Goal: Task Accomplishment & Management: Manage account settings

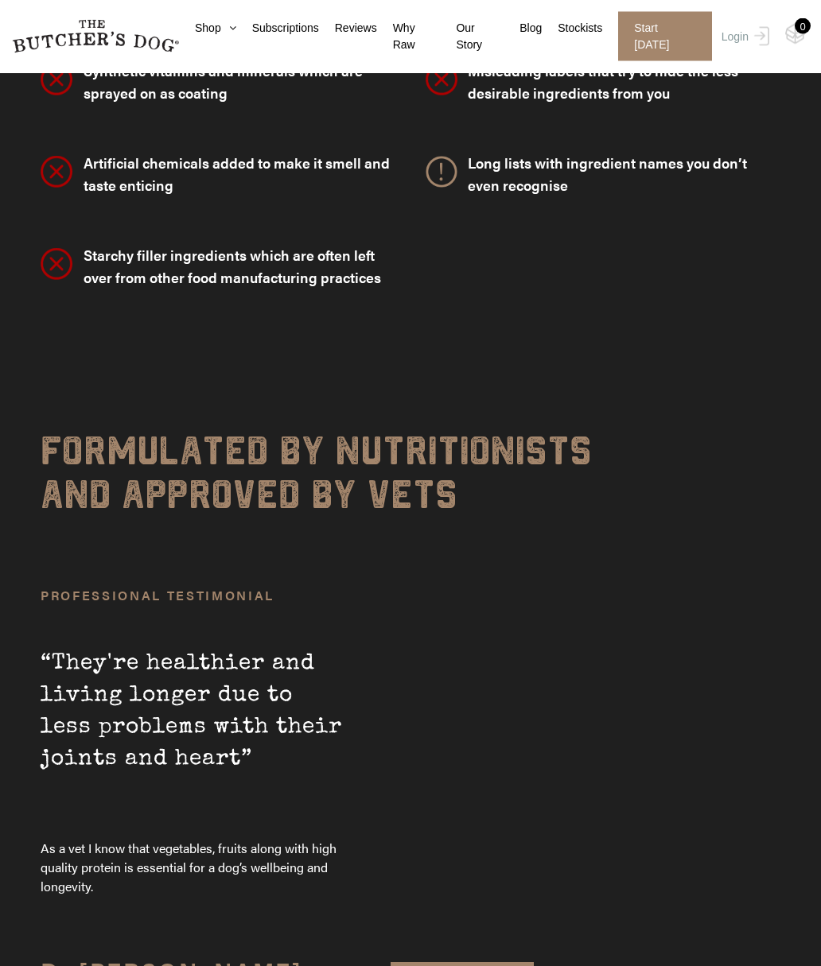
scroll to position [4807, 0]
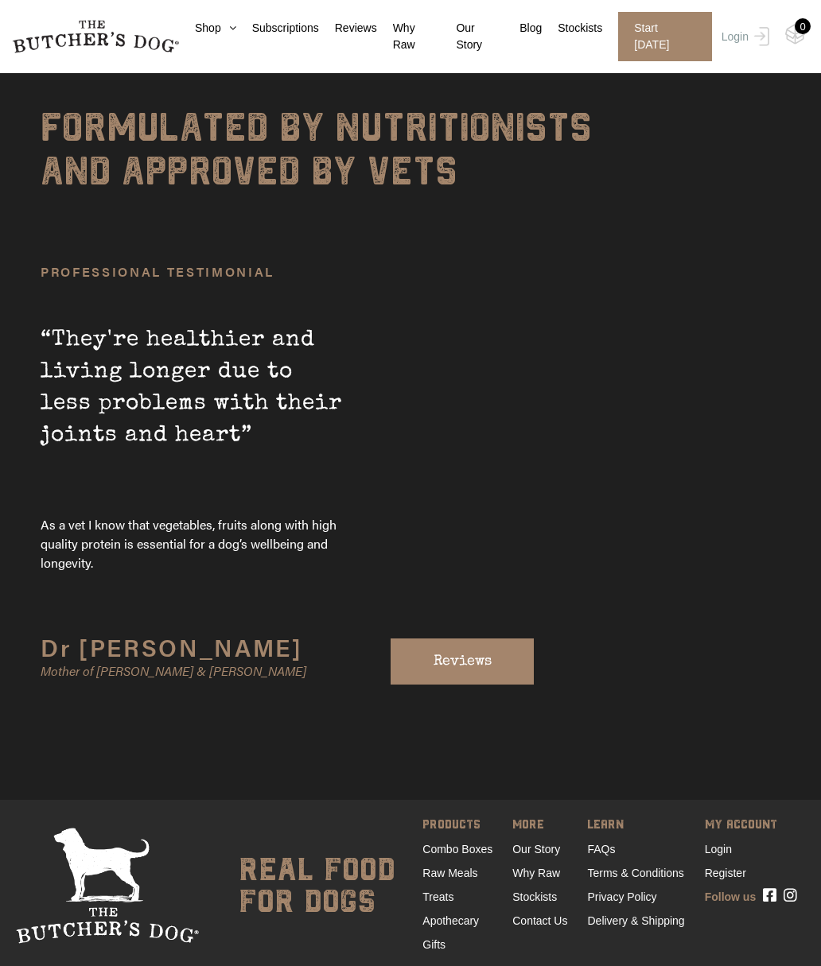
click at [212, 33] on link "Shop" at bounding box center [207, 28] width 57 height 17
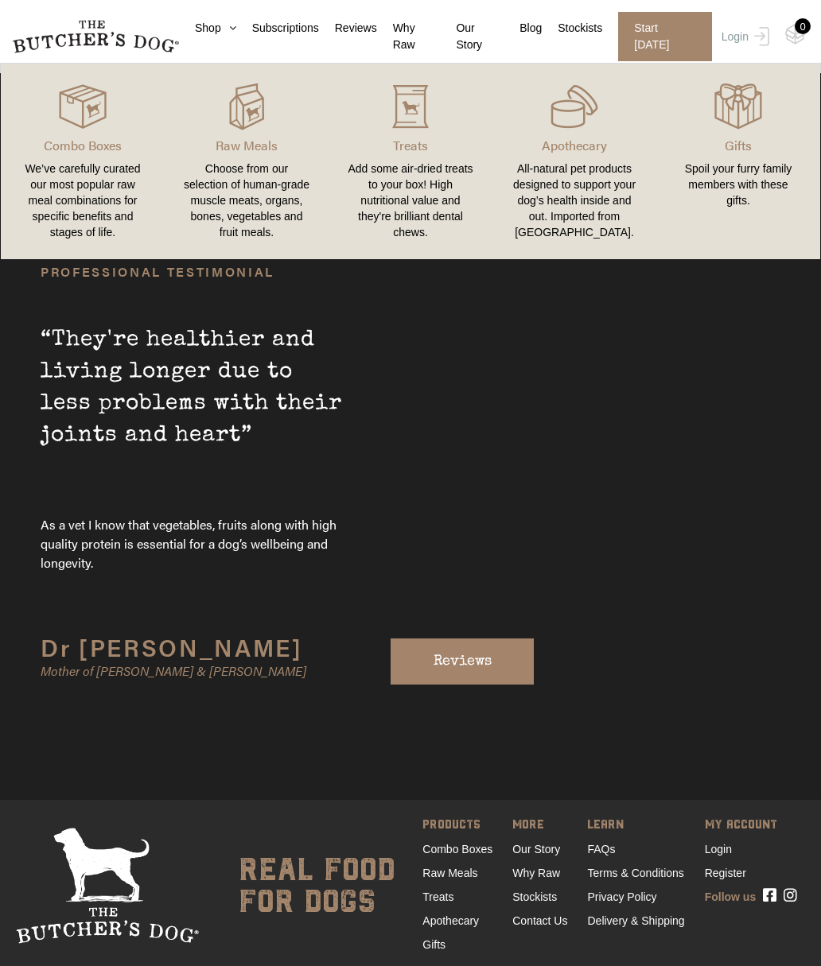
click at [222, 34] on link "Shop" at bounding box center [207, 28] width 57 height 17
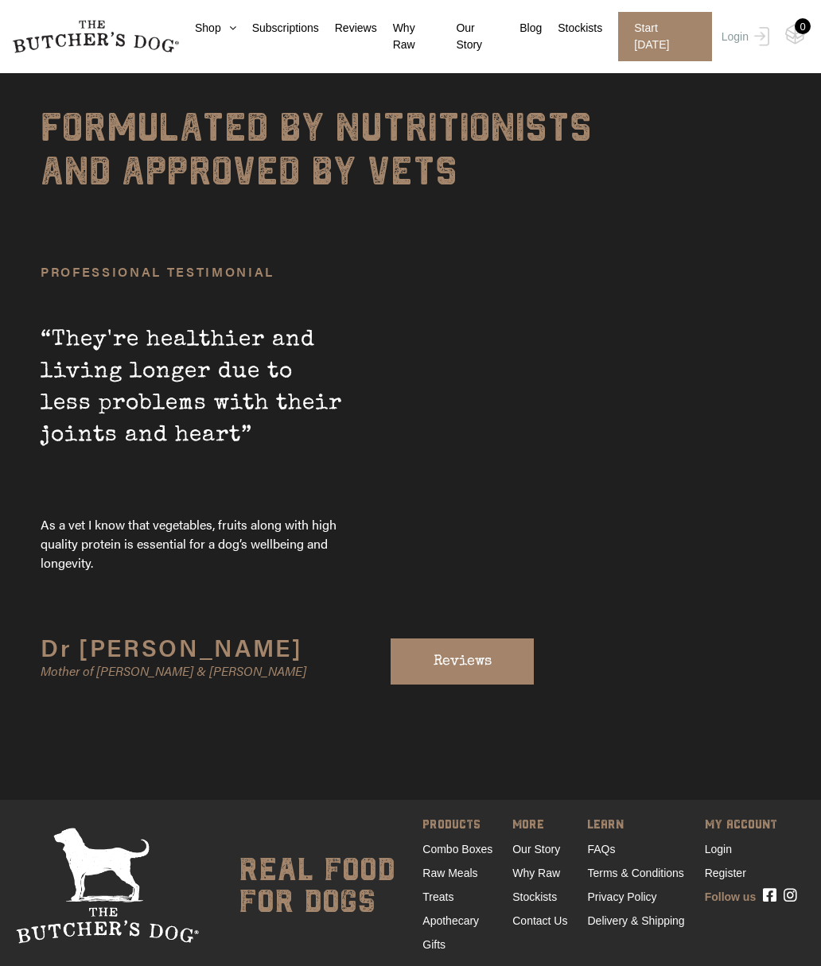
click at [216, 36] on link "Shop" at bounding box center [207, 28] width 57 height 17
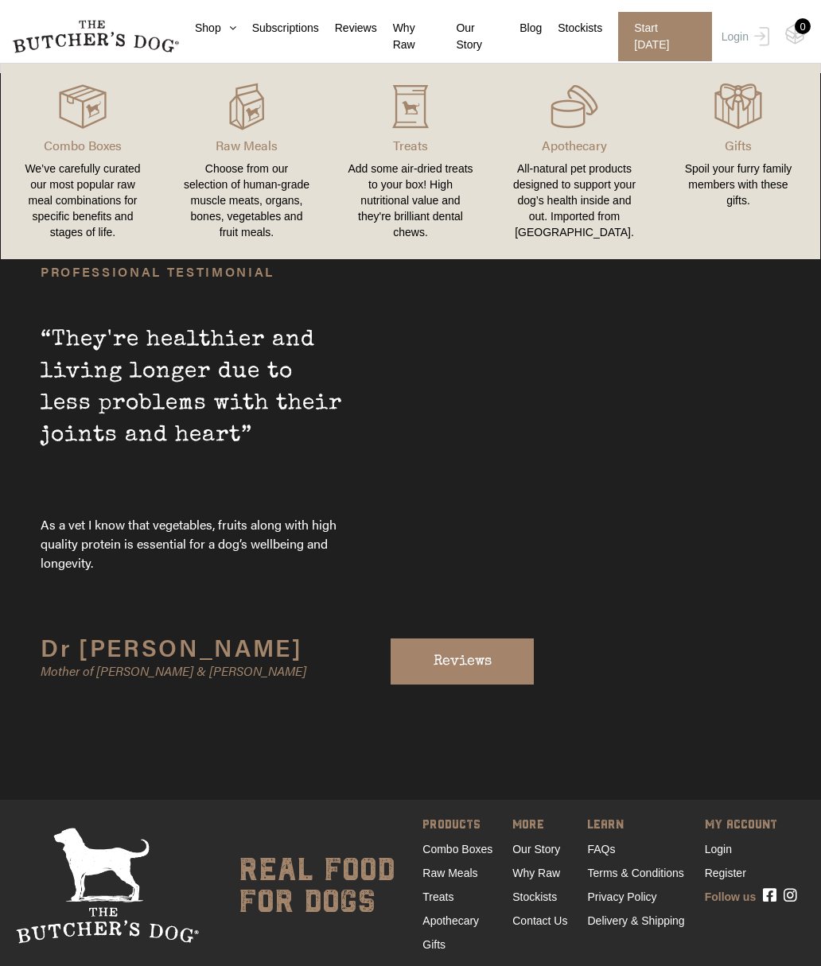
click at [0, 0] on img at bounding box center [0, 0] width 0 height 0
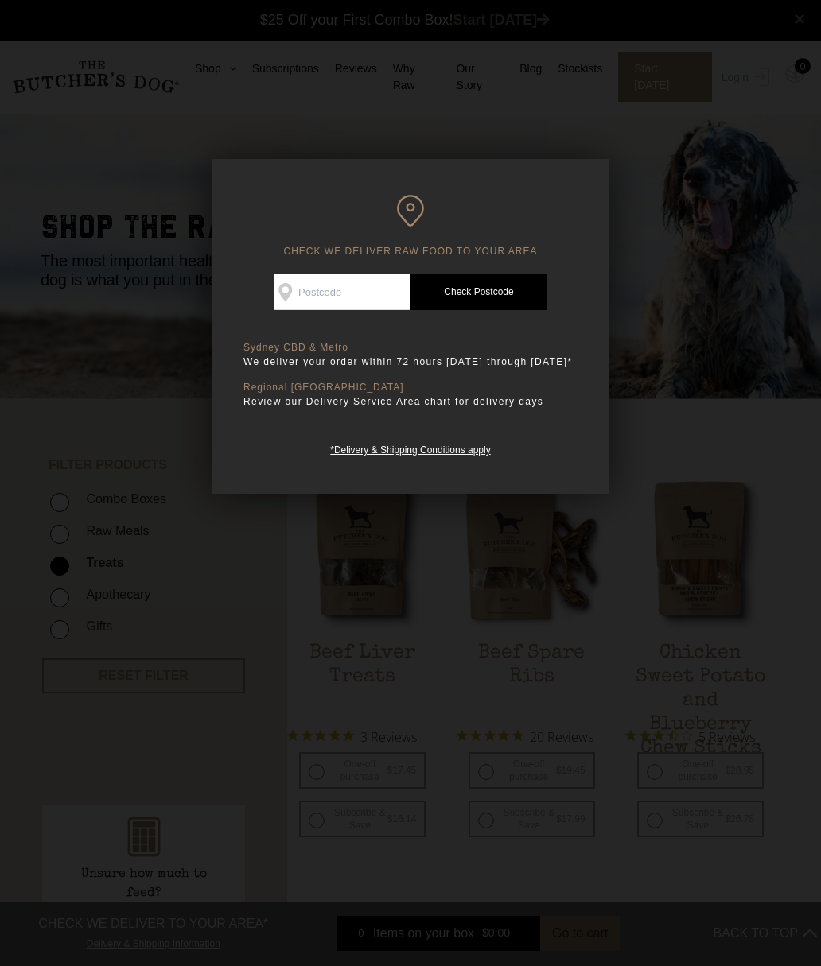
scroll to position [1, 0]
click at [318, 291] on input "Check Availability At" at bounding box center [342, 292] width 137 height 37
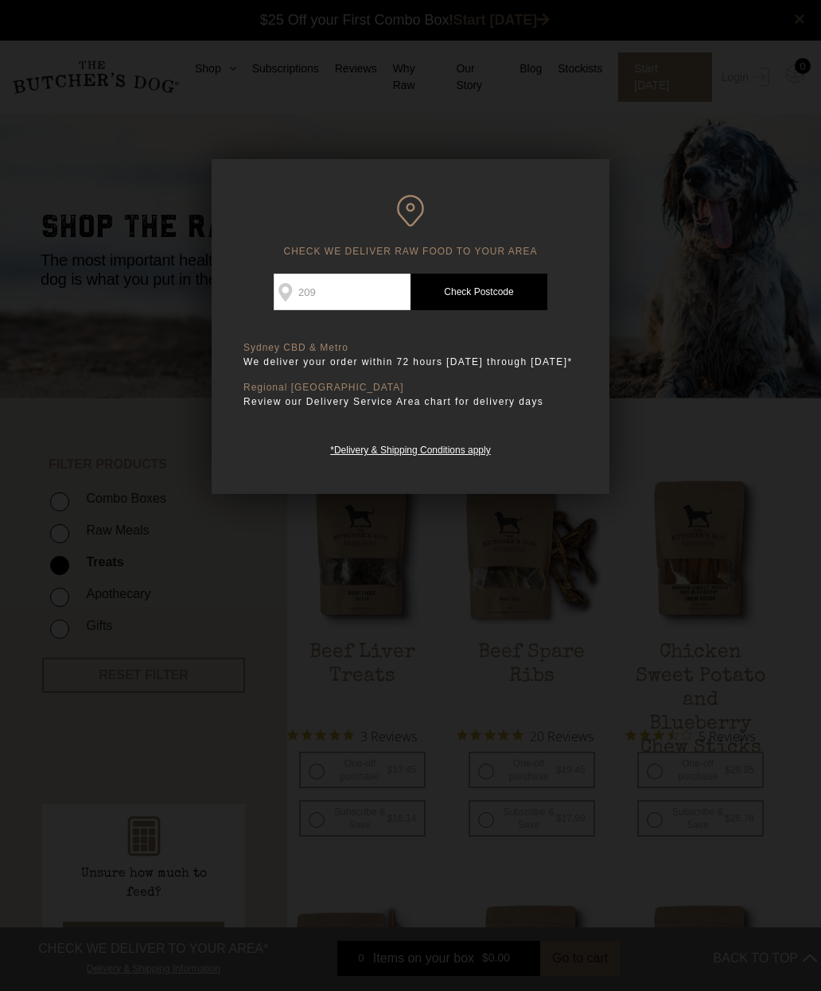
type input "2092"
click at [514, 293] on link "Check Postcode" at bounding box center [478, 292] width 137 height 37
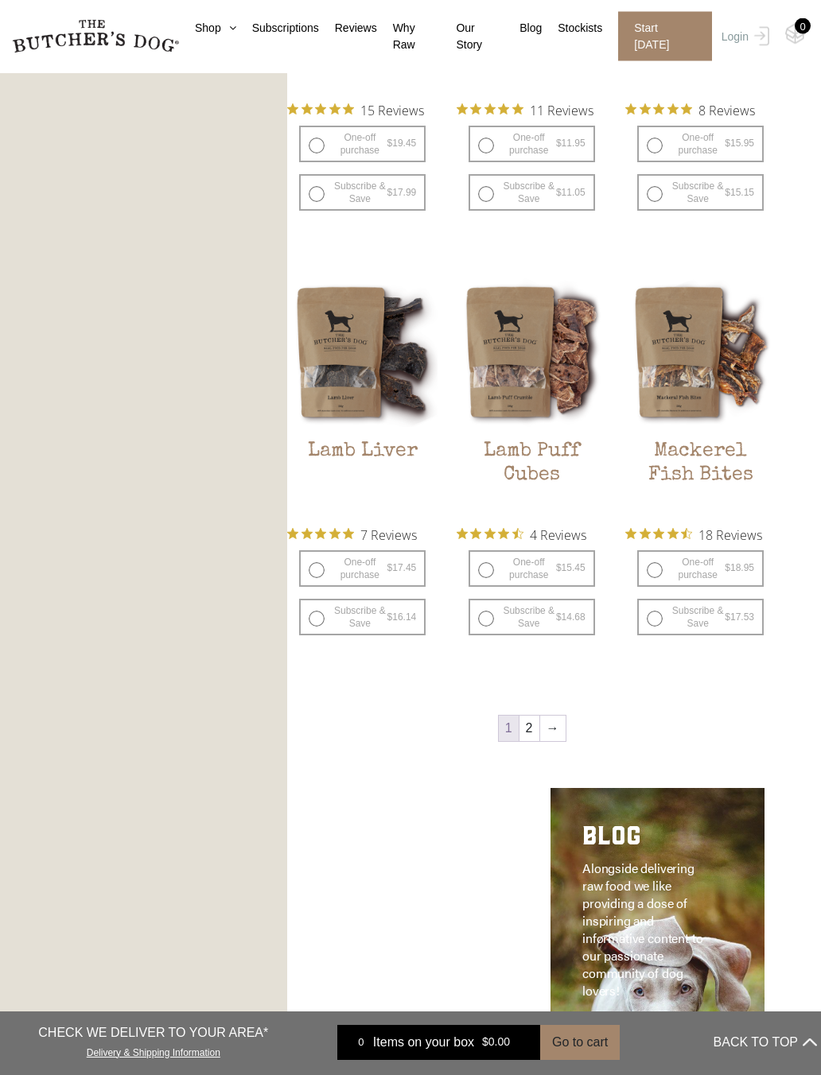
scroll to position [1477, 0]
click at [557, 740] on link "→" at bounding box center [552, 727] width 25 height 25
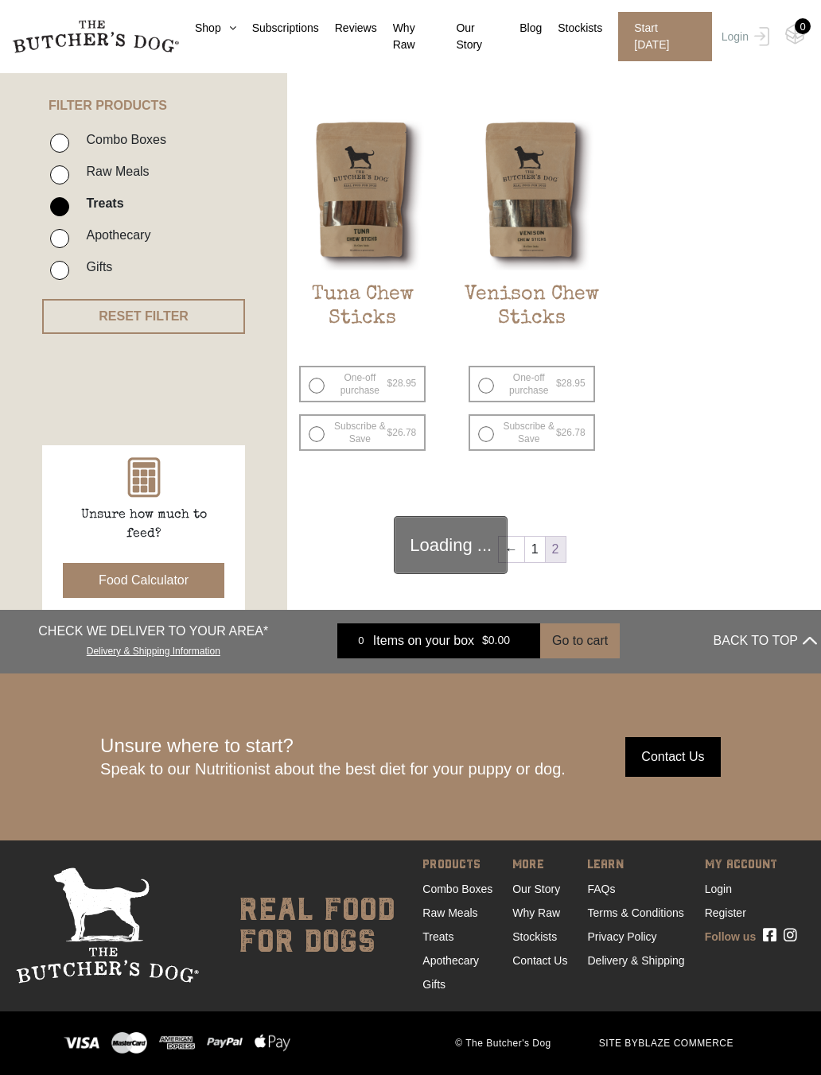
scroll to position [359, 0]
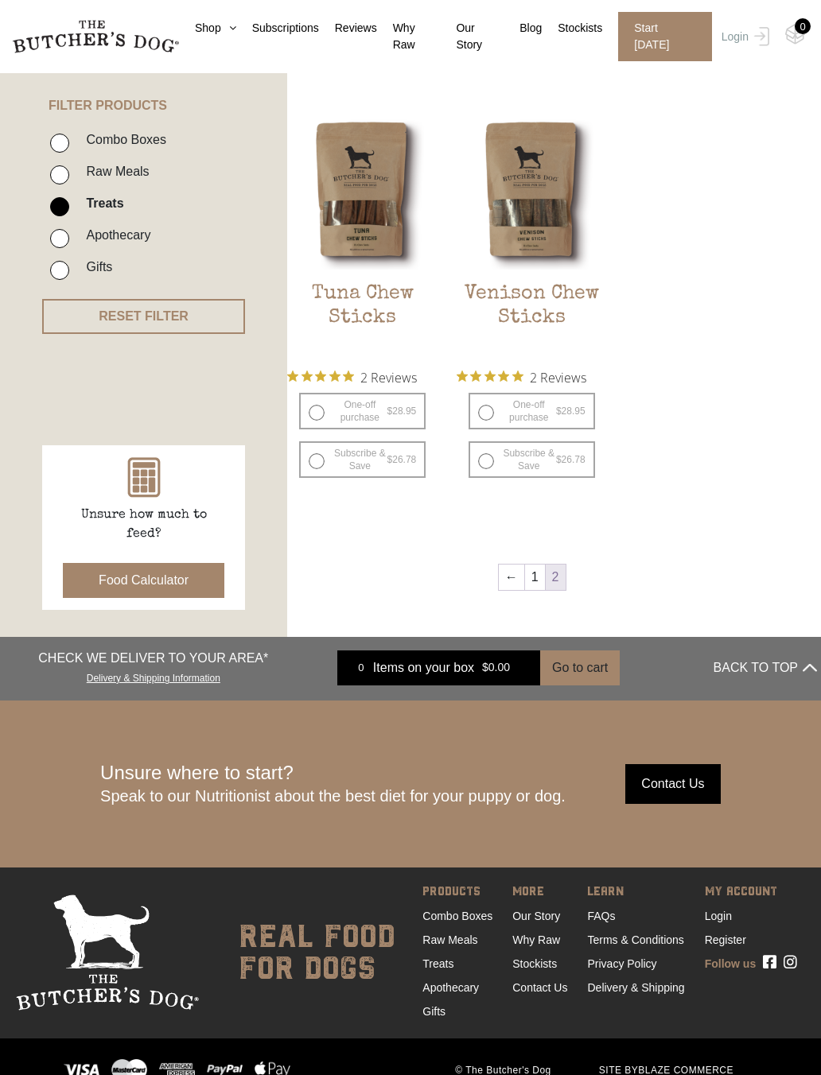
click at [789, 663] on button "BACK TO TOP" at bounding box center [764, 668] width 103 height 38
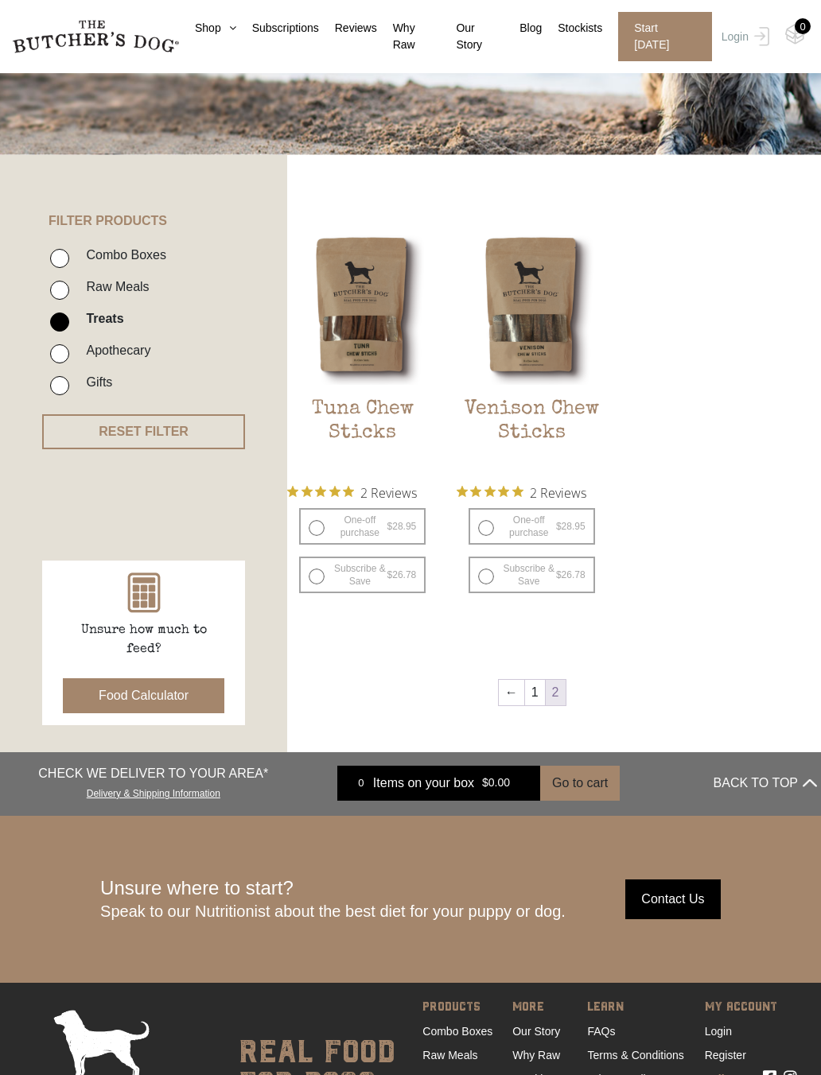
scroll to position [0, 0]
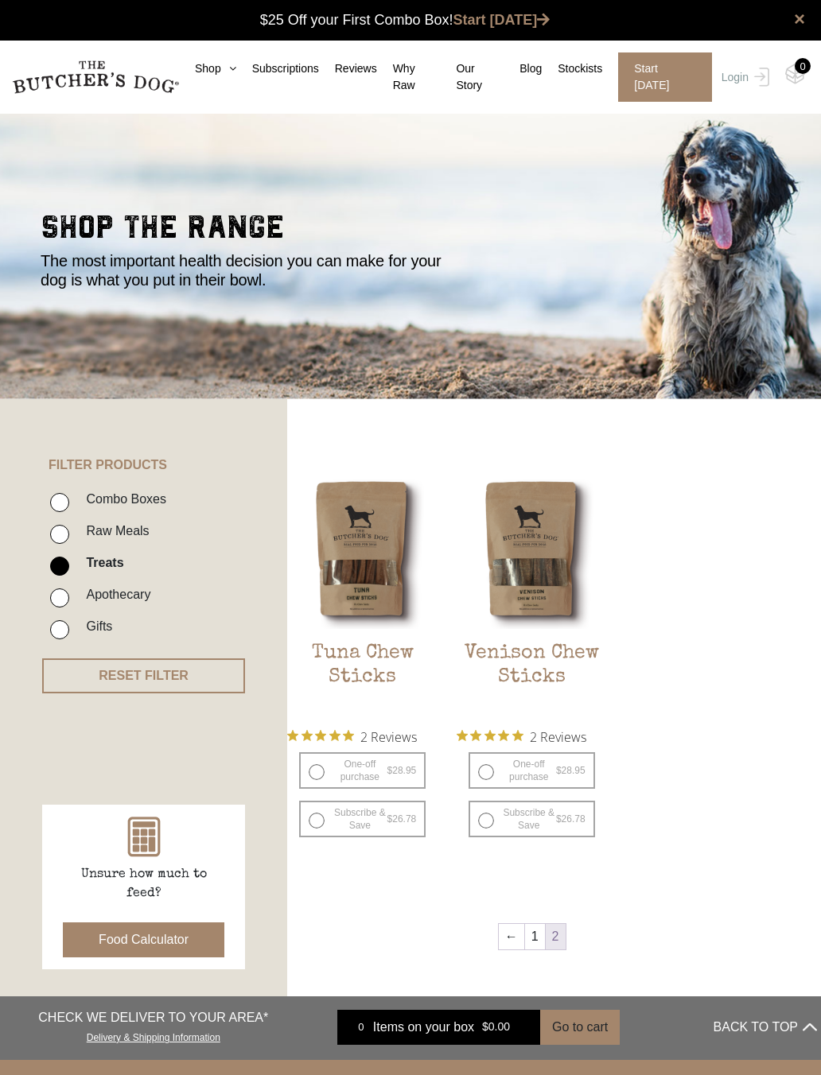
click at [107, 571] on label "Treats" at bounding box center [100, 562] width 45 height 21
click at [69, 571] on input "Treats" at bounding box center [59, 566] width 19 height 19
checkbox input "false"
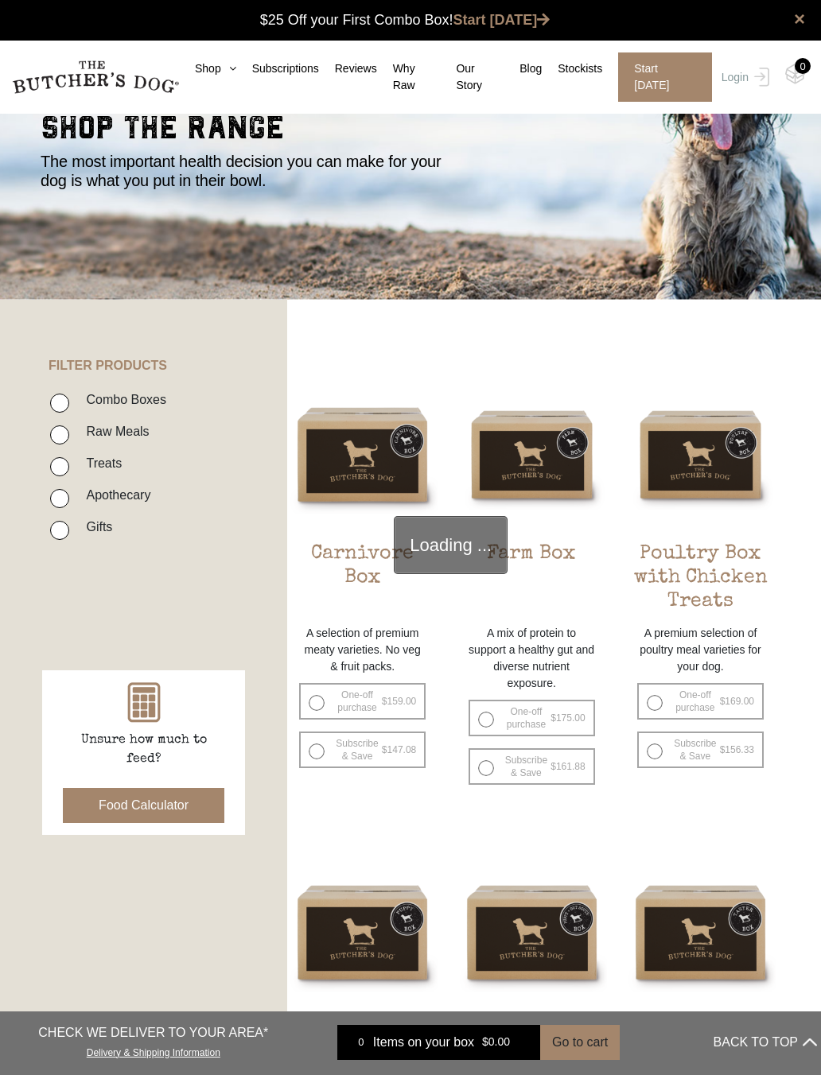
scroll to position [236, 0]
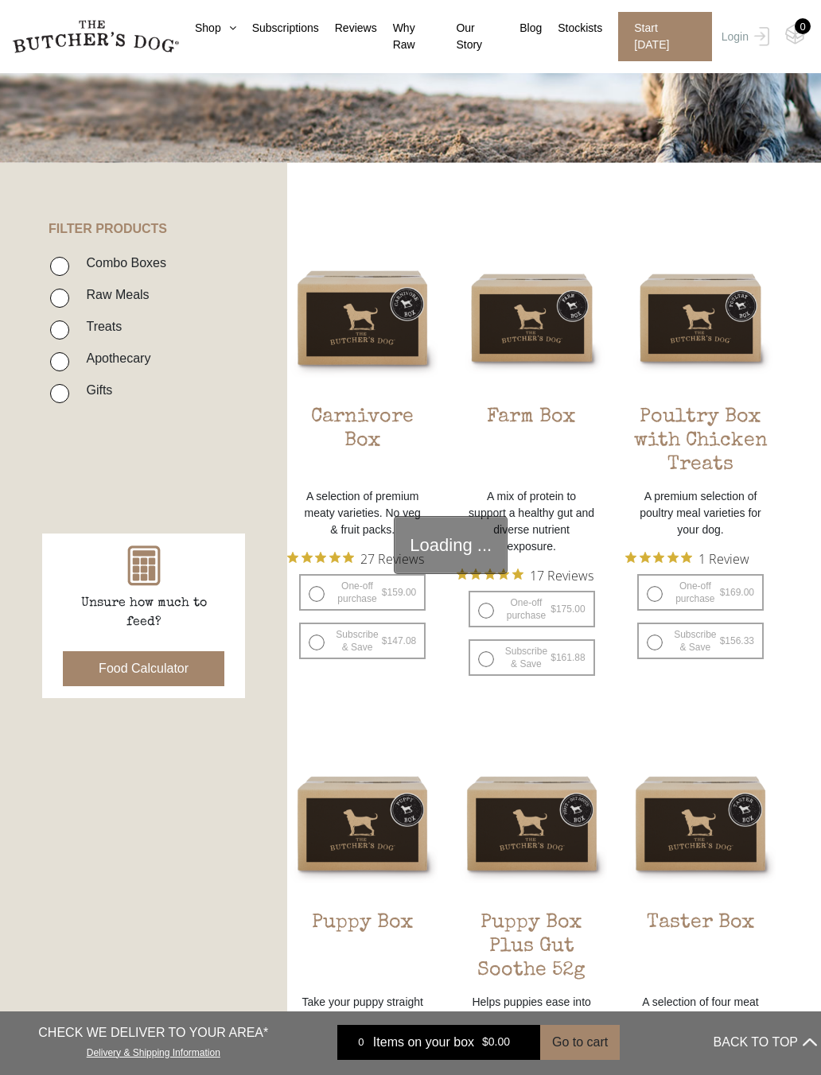
click at [76, 556] on div "Unsure how much to feed? Food Calculator" at bounding box center [143, 616] width 203 height 165
click at [79, 327] on label "Treats" at bounding box center [100, 326] width 44 height 21
click at [69, 327] on input "Treats" at bounding box center [59, 329] width 19 height 19
checkbox input "true"
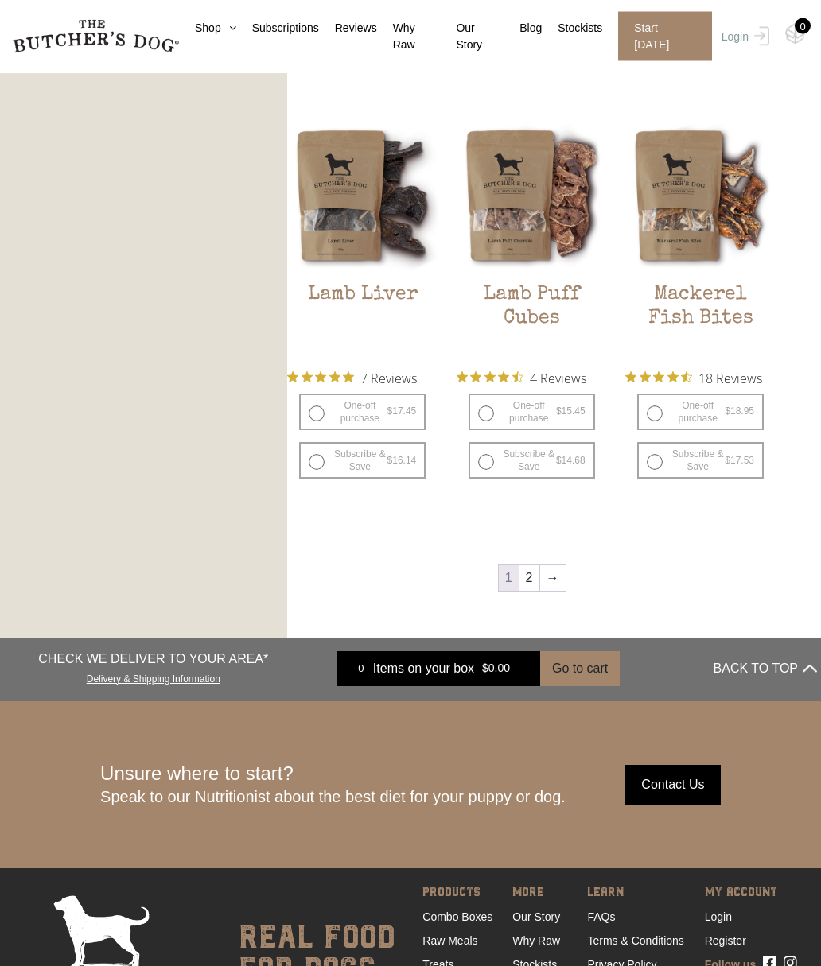
scroll to position [1652, 0]
click at [534, 583] on link "2" at bounding box center [529, 577] width 20 height 25
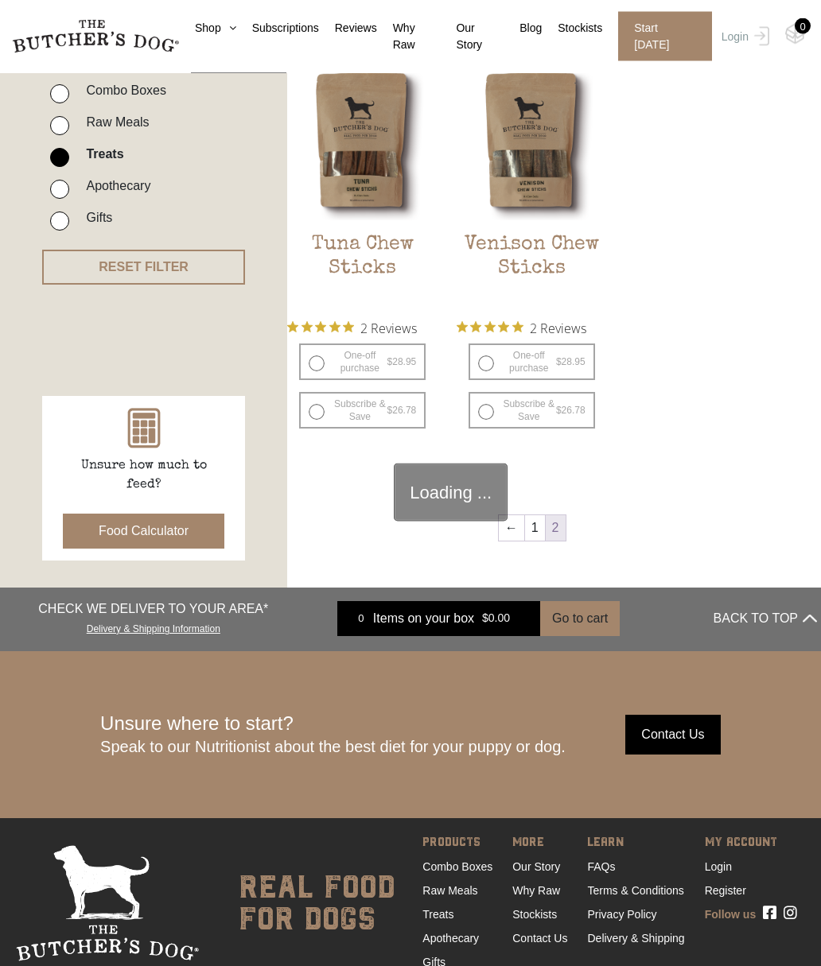
scroll to position [375, 0]
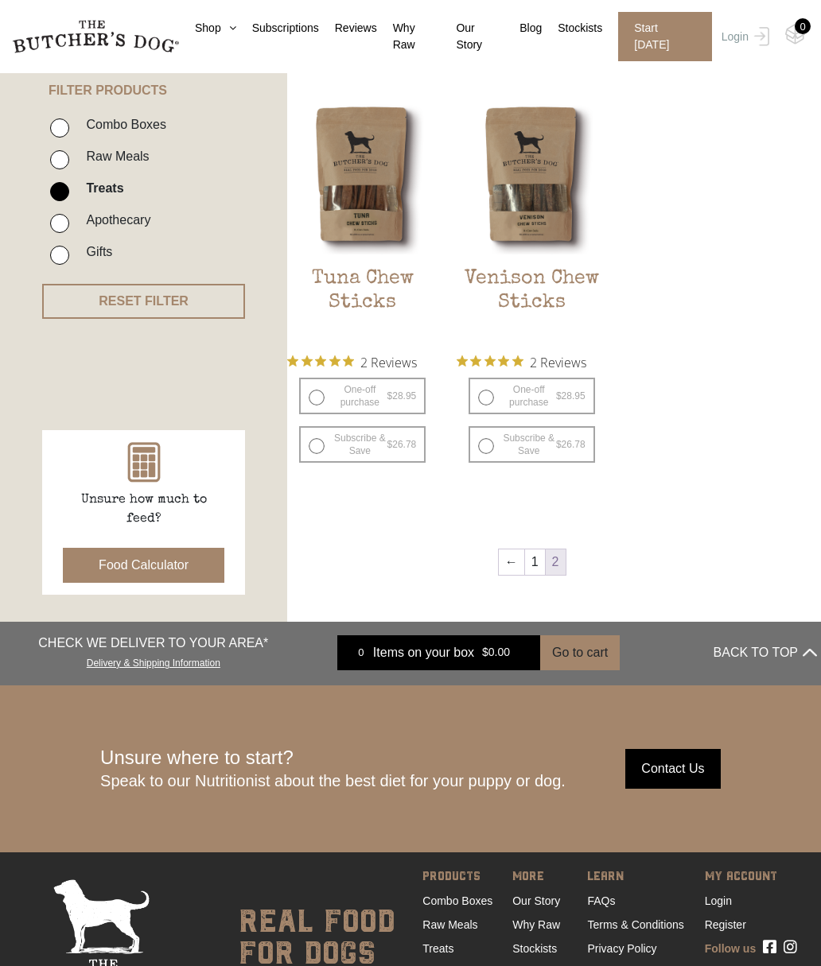
click at [730, 899] on link "Login" at bounding box center [718, 901] width 27 height 13
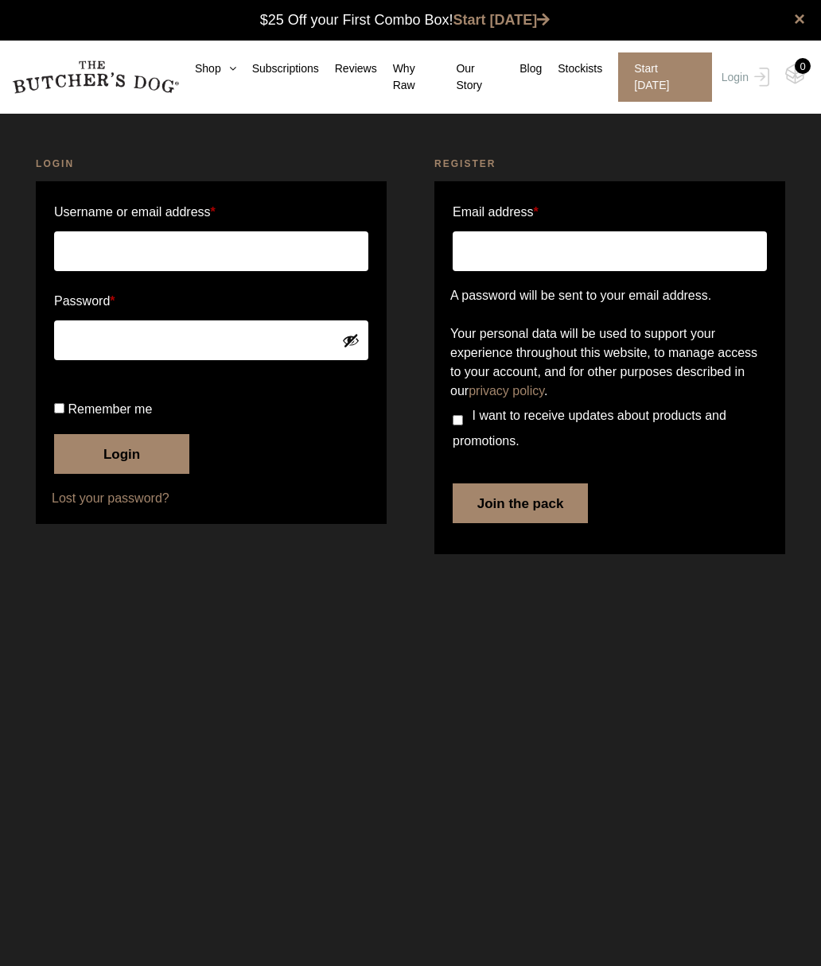
click at [117, 247] on input "Username or email address *" at bounding box center [211, 251] width 314 height 40
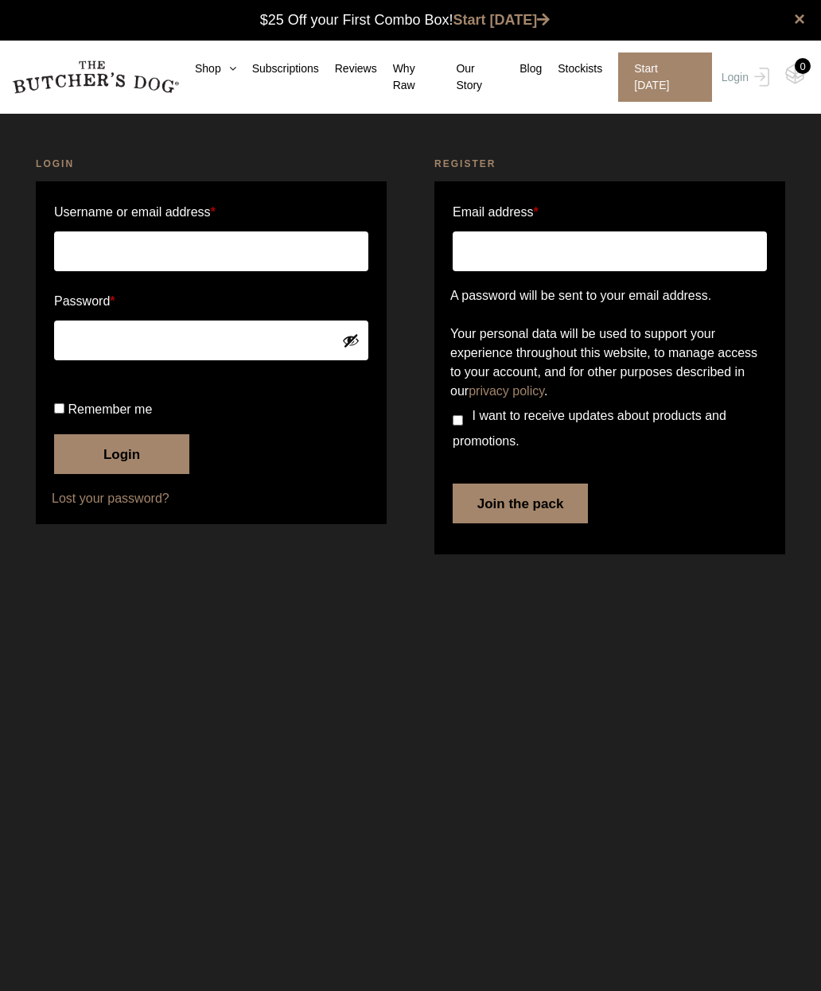
type input "lumahai@bigpond.com"
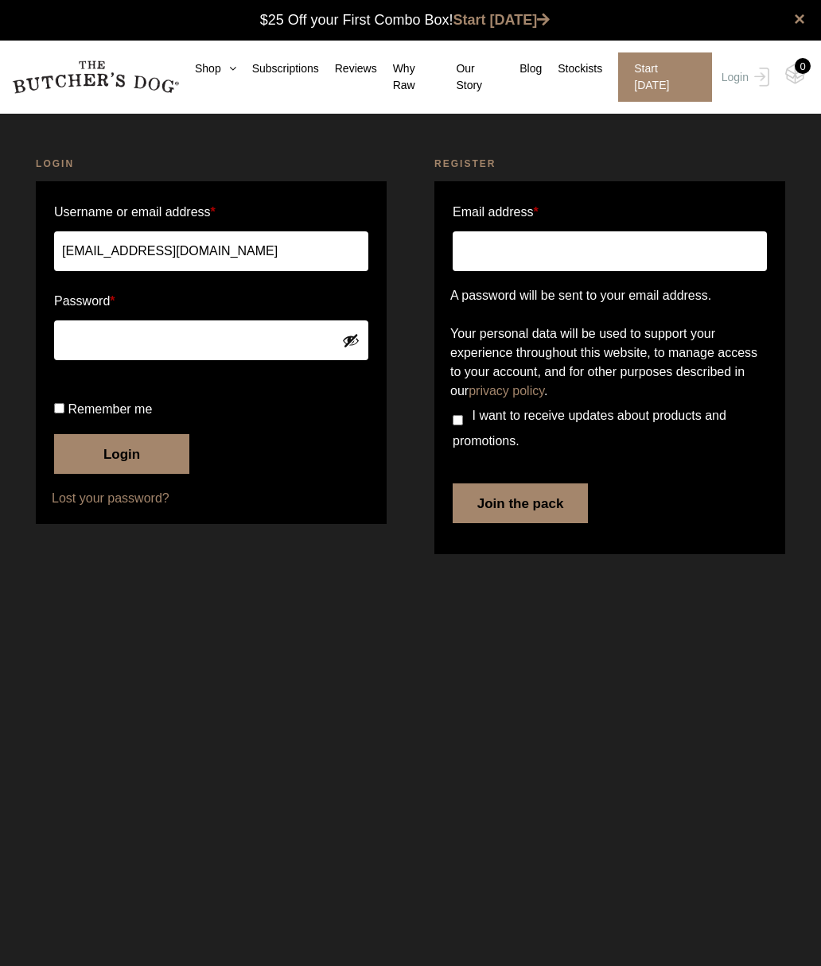
click at [137, 474] on button "Login" at bounding box center [121, 454] width 135 height 40
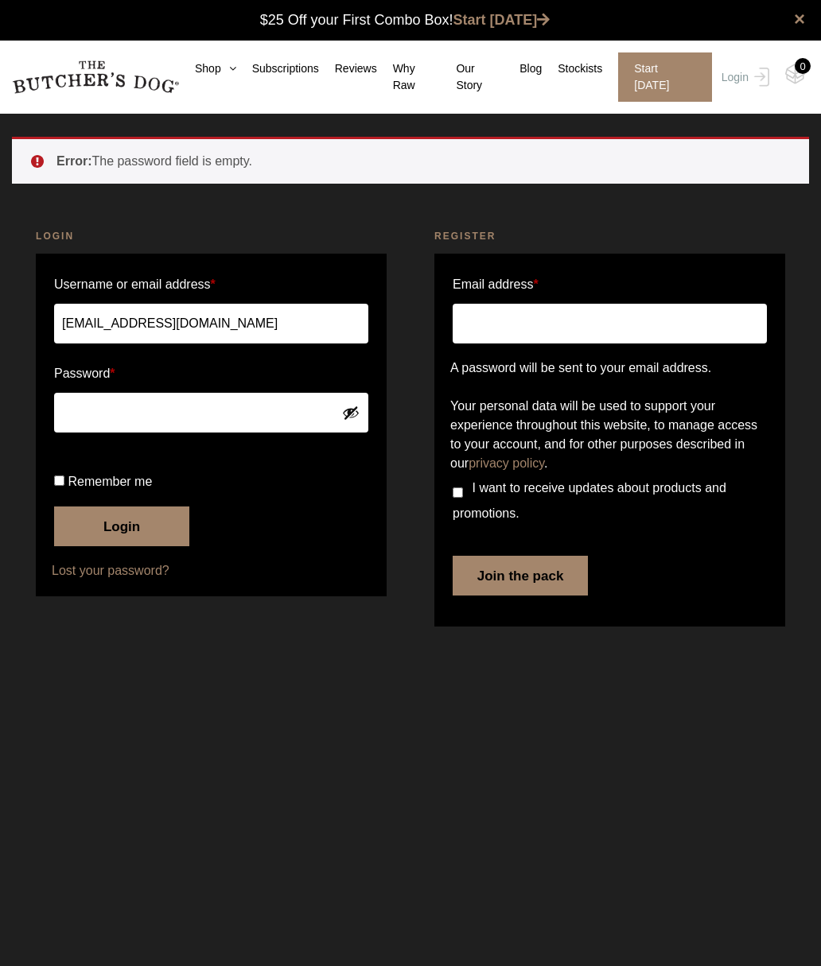
click at [519, 24] on link "Start [DATE]" at bounding box center [501, 20] width 97 height 16
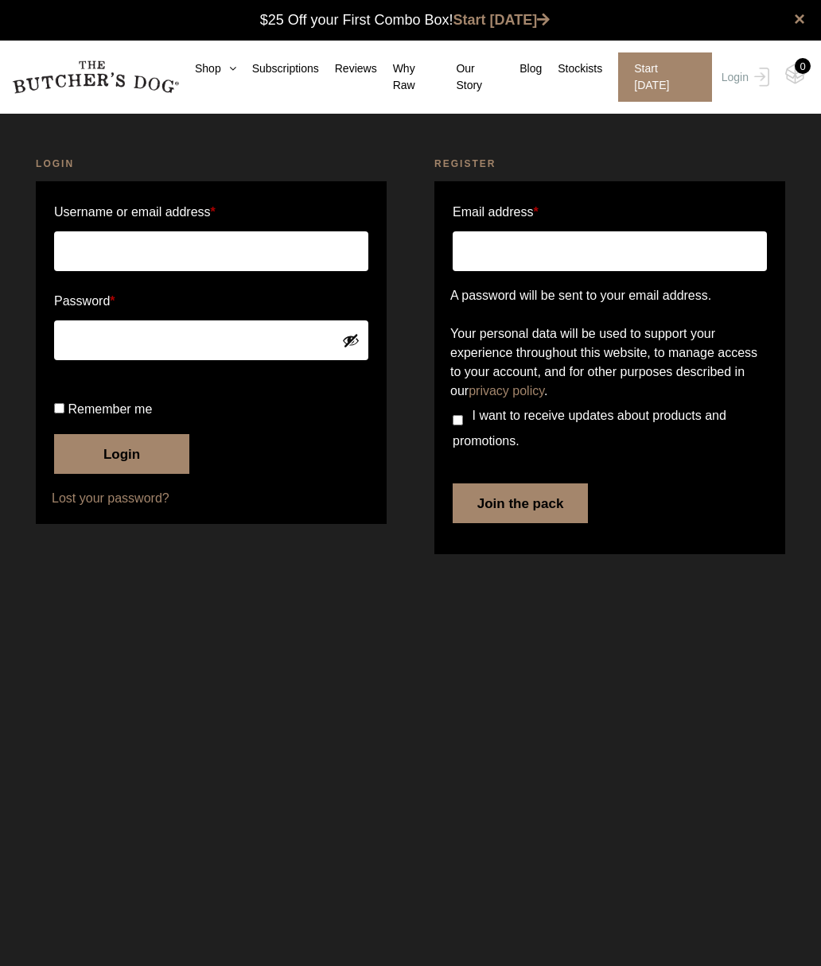
click at [804, 10] on link "×" at bounding box center [799, 19] width 11 height 19
